Goal: Task Accomplishment & Management: Use online tool/utility

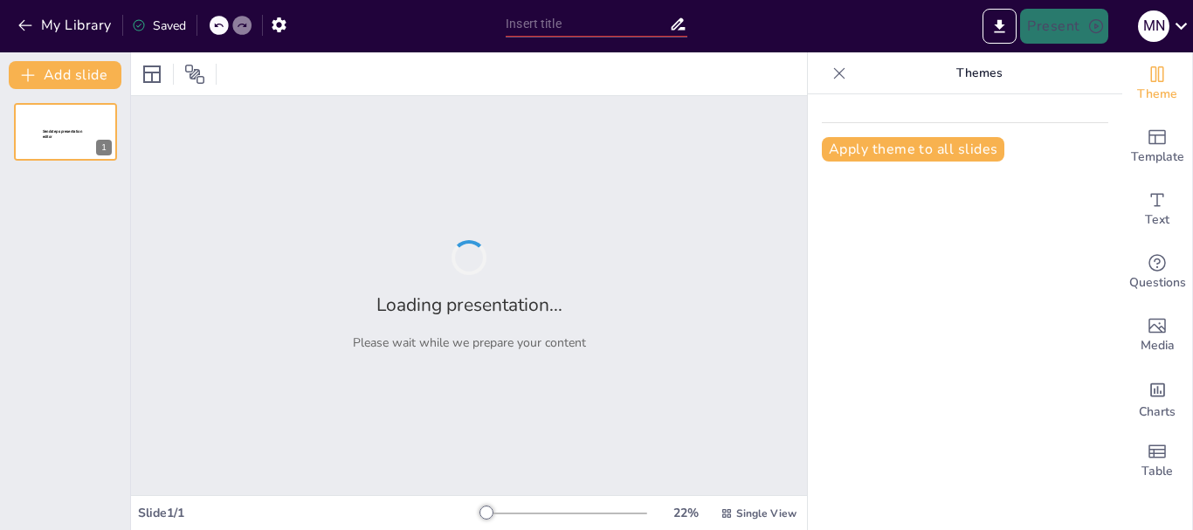
type input "Inclusión y Bienestar: Proyecto de Fortalecimiento Familiar para Cuidadores de …"
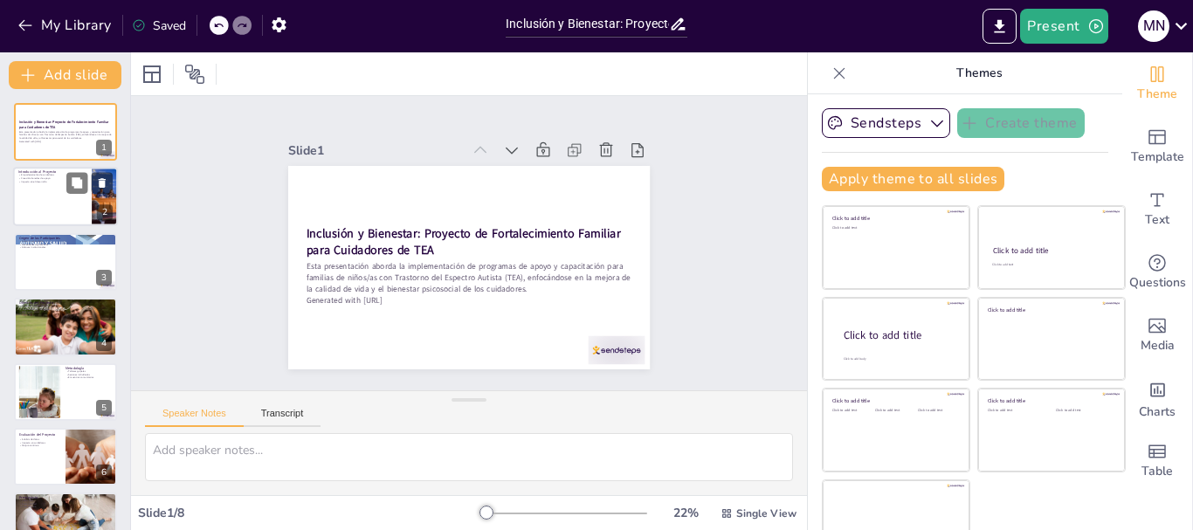
click at [65, 194] on div at bounding box center [65, 197] width 105 height 59
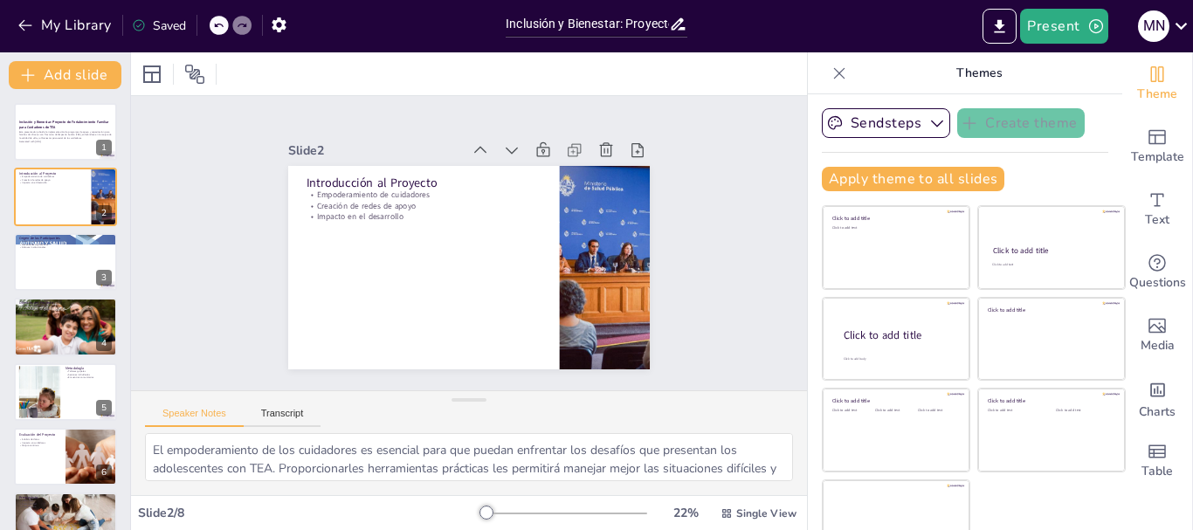
click at [831, 67] on icon at bounding box center [839, 73] width 17 height 17
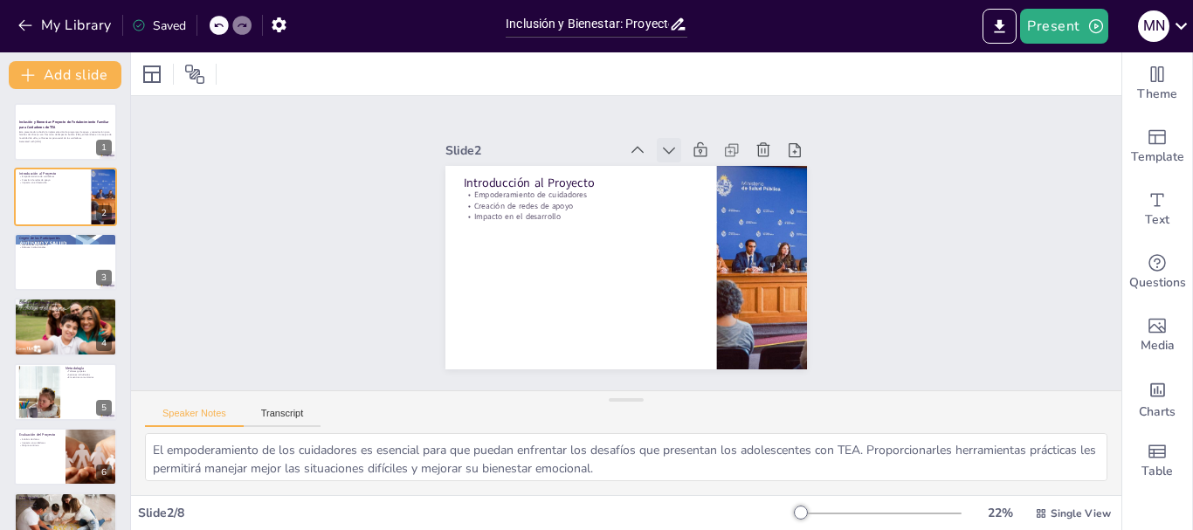
click at [685, 157] on icon at bounding box center [696, 168] width 22 height 22
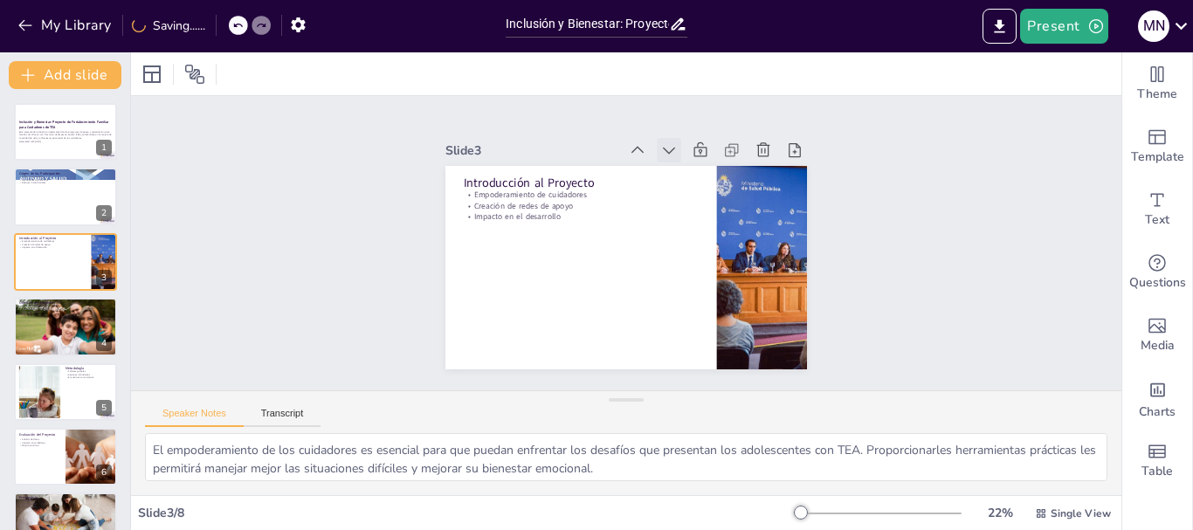
click at [689, 163] on icon at bounding box center [695, 168] width 13 height 10
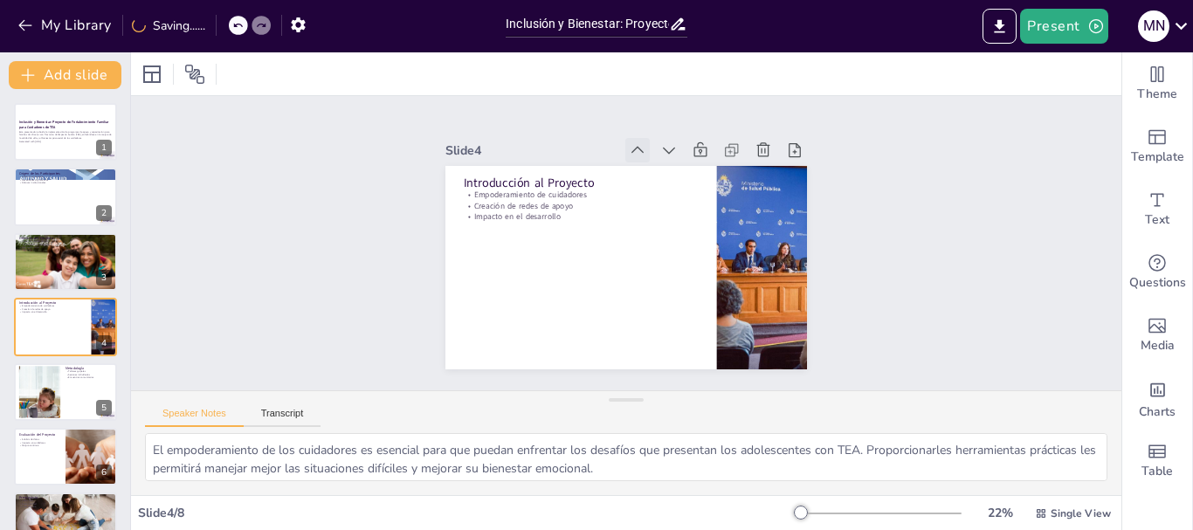
click at [668, 157] on icon at bounding box center [675, 162] width 14 height 10
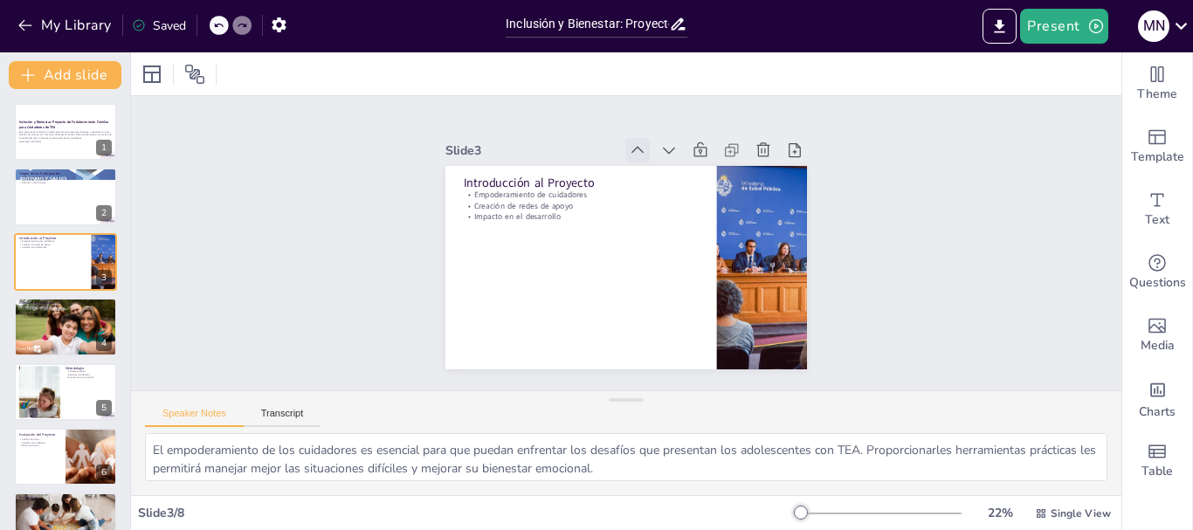
click at [663, 151] on icon at bounding box center [674, 162] width 23 height 23
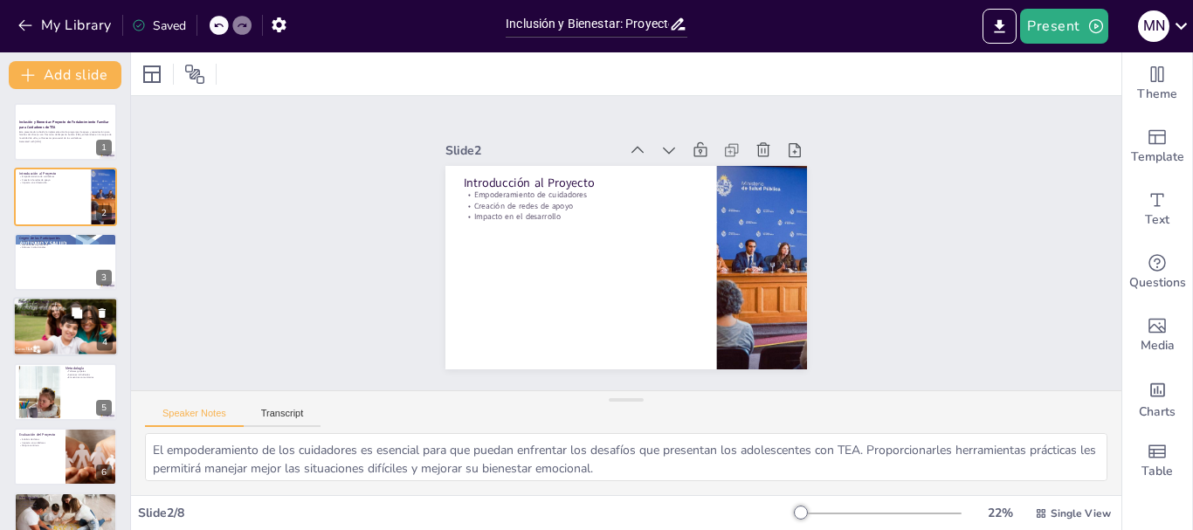
click at [86, 324] on div at bounding box center [65, 326] width 105 height 59
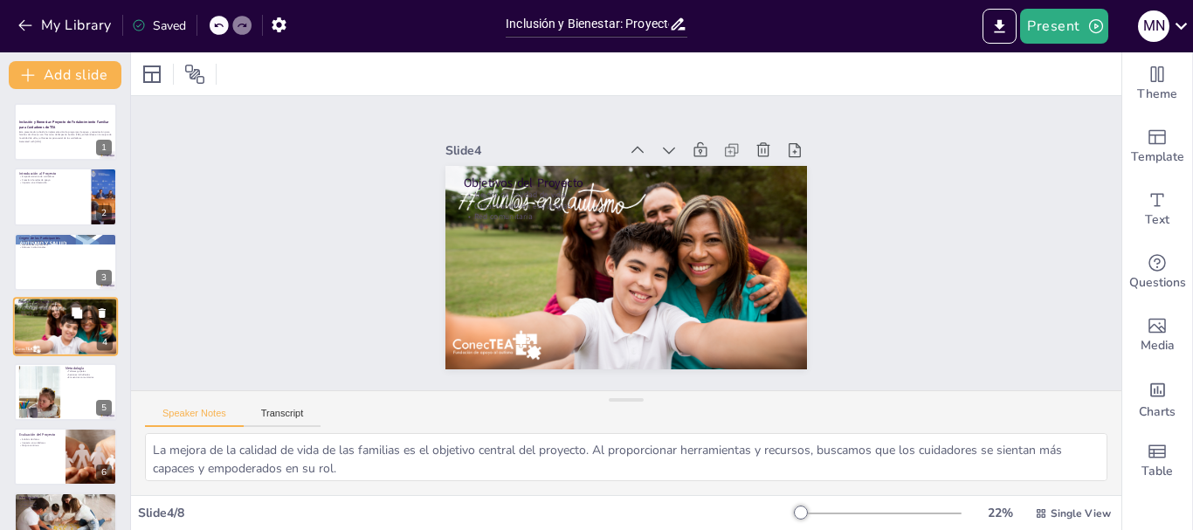
scroll to position [17, 0]
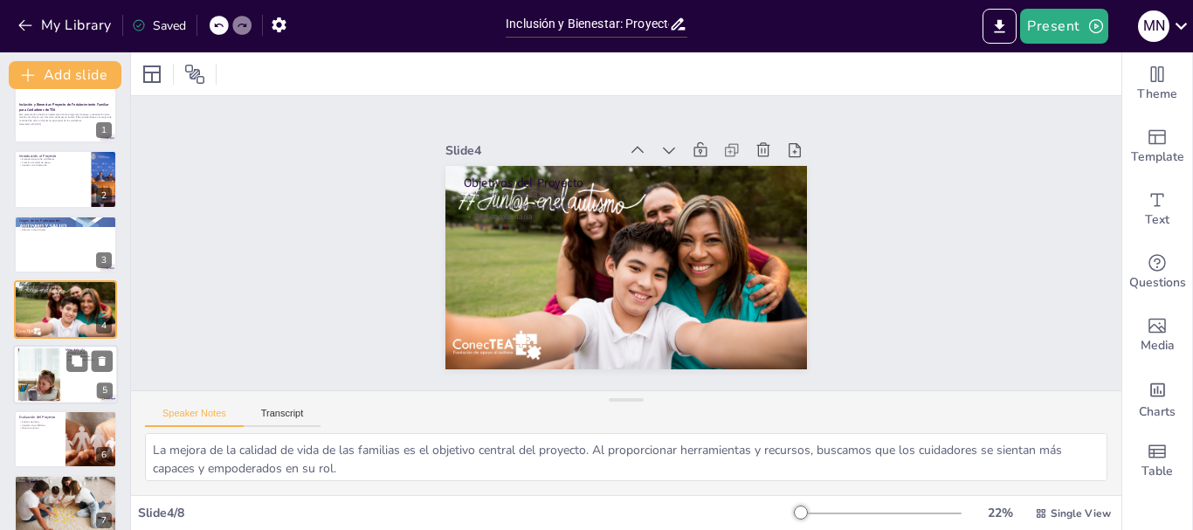
click at [55, 374] on div at bounding box center [40, 374] width 128 height 53
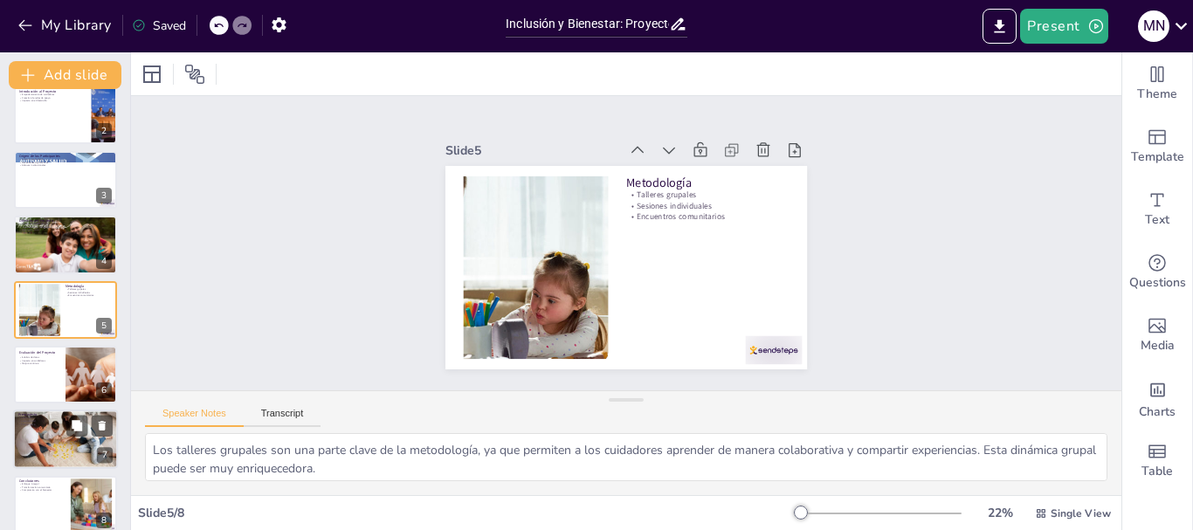
click at [35, 447] on div at bounding box center [65, 439] width 105 height 70
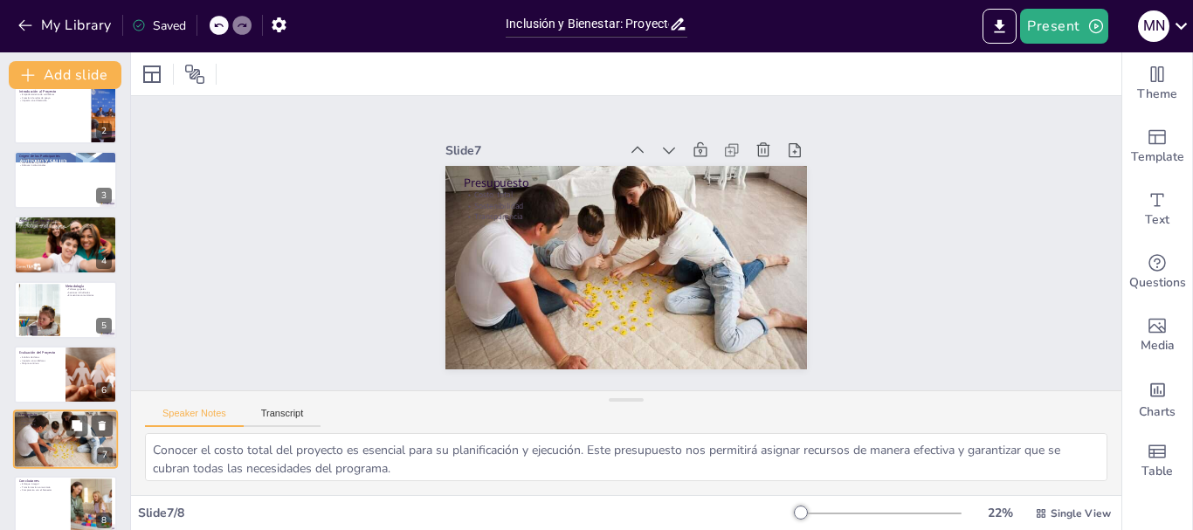
scroll to position [100, 0]
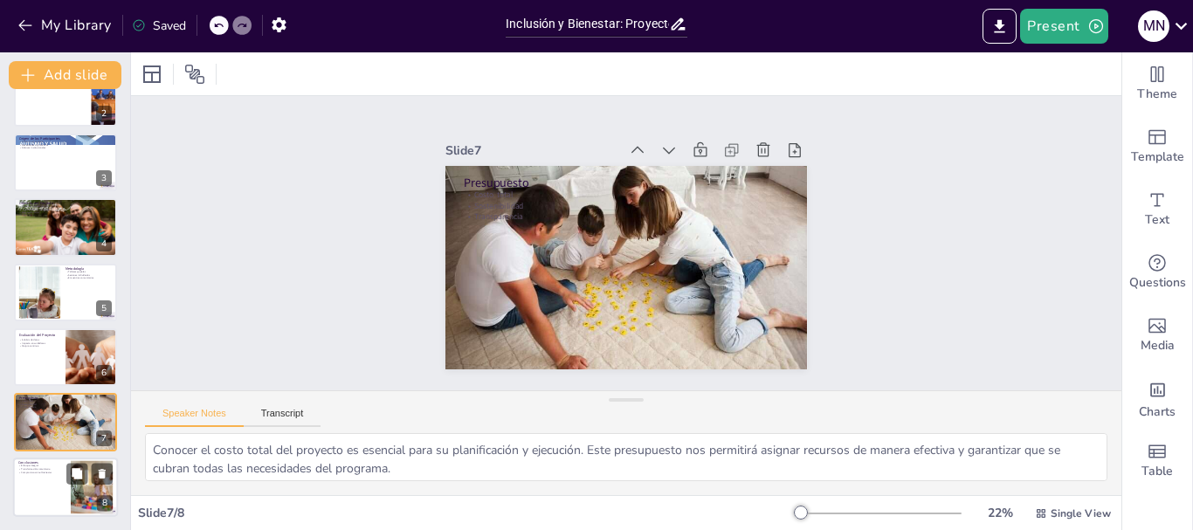
click at [41, 500] on div at bounding box center [65, 487] width 105 height 59
type textarea "Un enfoque integral es esencial para abordar las múltiples dimensiones del apoy…"
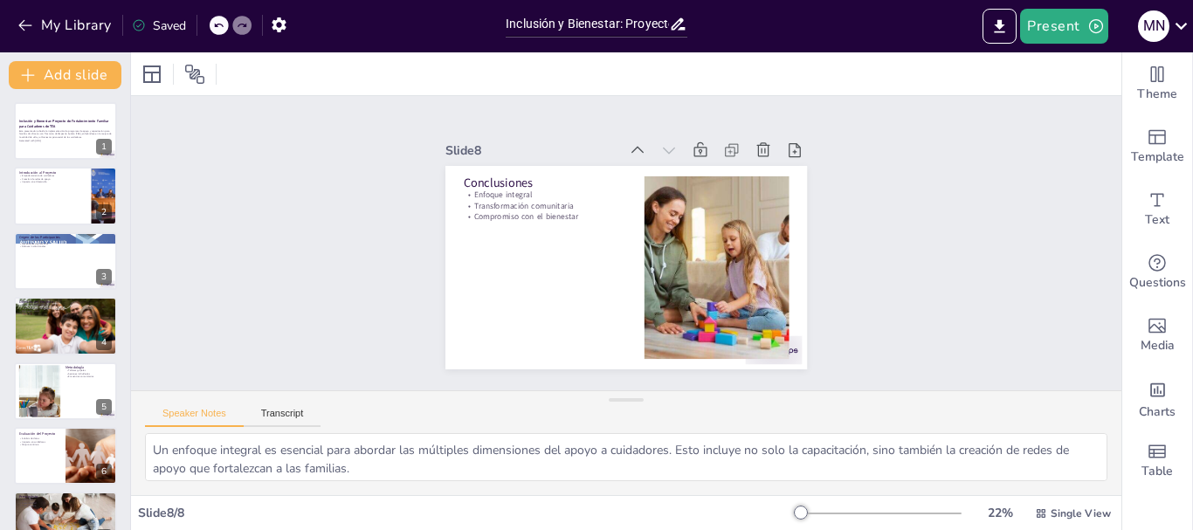
scroll to position [0, 0]
click at [1158, 29] on div "M N" at bounding box center [1153, 25] width 31 height 31
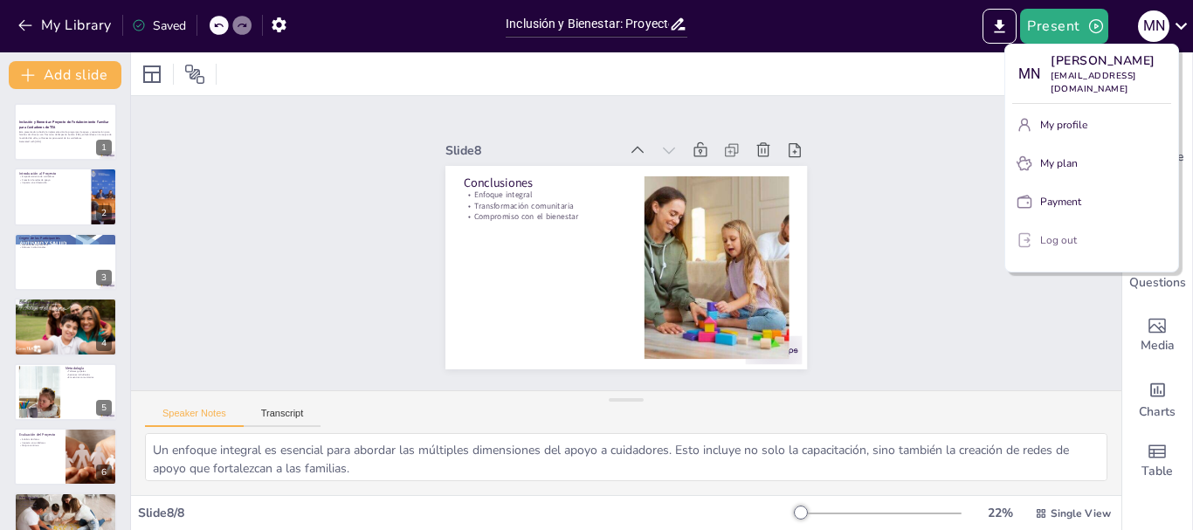
click at [1067, 232] on p "Log out" at bounding box center [1058, 240] width 37 height 16
